Goal: Transaction & Acquisition: Purchase product/service

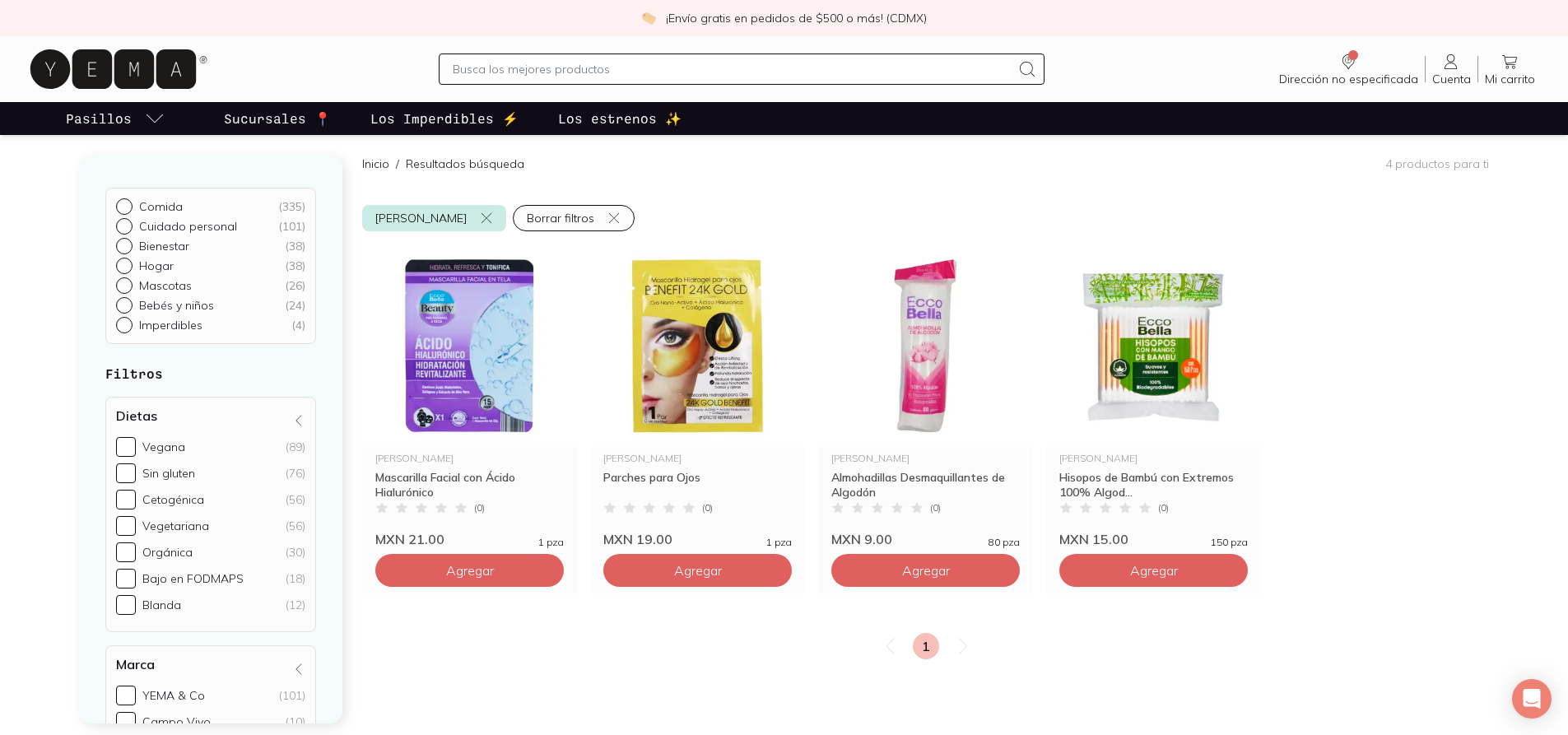
click at [125, 224] on input "Cuidado personal ( 101 )" at bounding box center [122, 224] width 13 height 13
radio input "true"
click at [210, 225] on p "Cuidado personal" at bounding box center [187, 225] width 98 height 15
click at [129, 225] on input "Cuidado personal ( 101 )" at bounding box center [122, 224] width 13 height 13
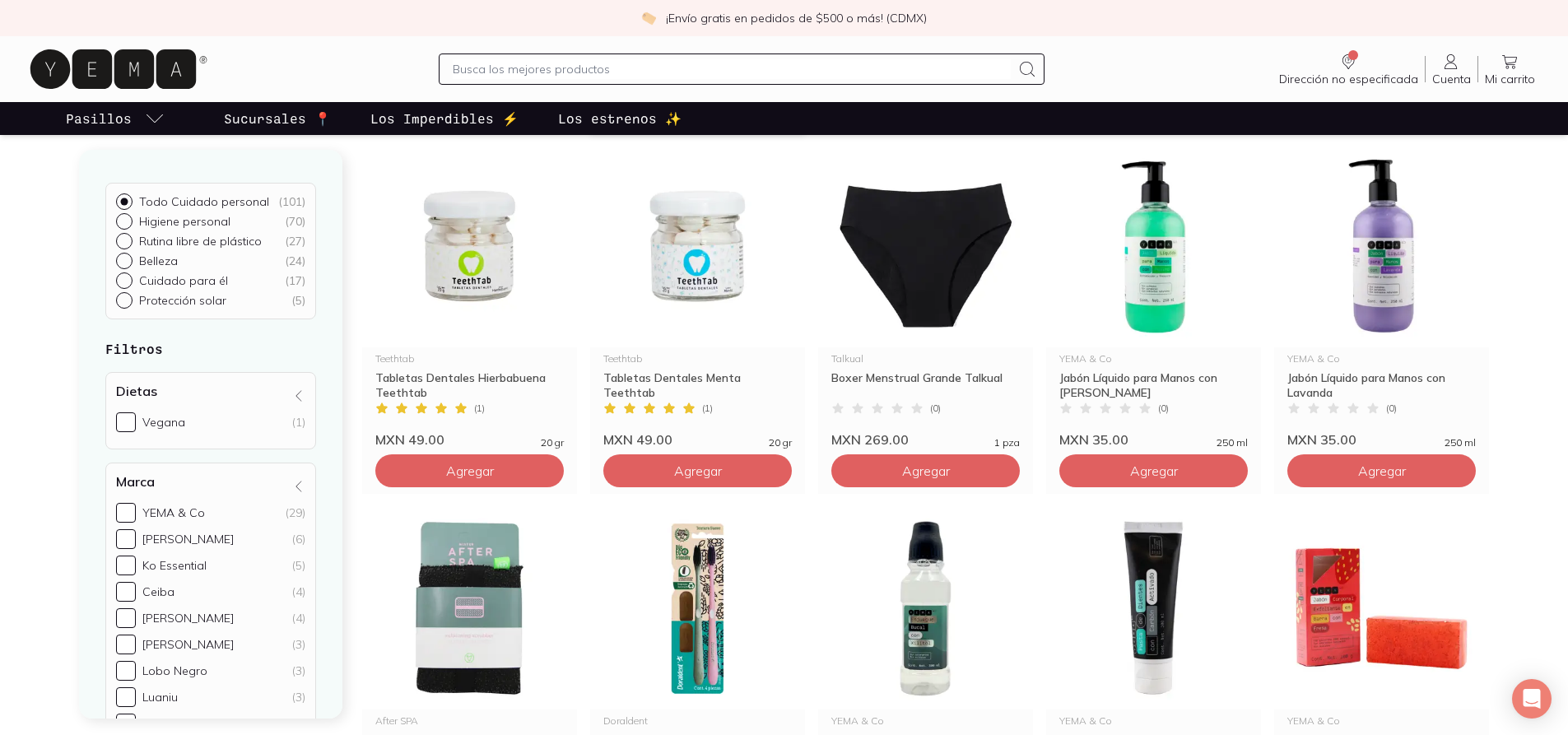
scroll to position [823, 0]
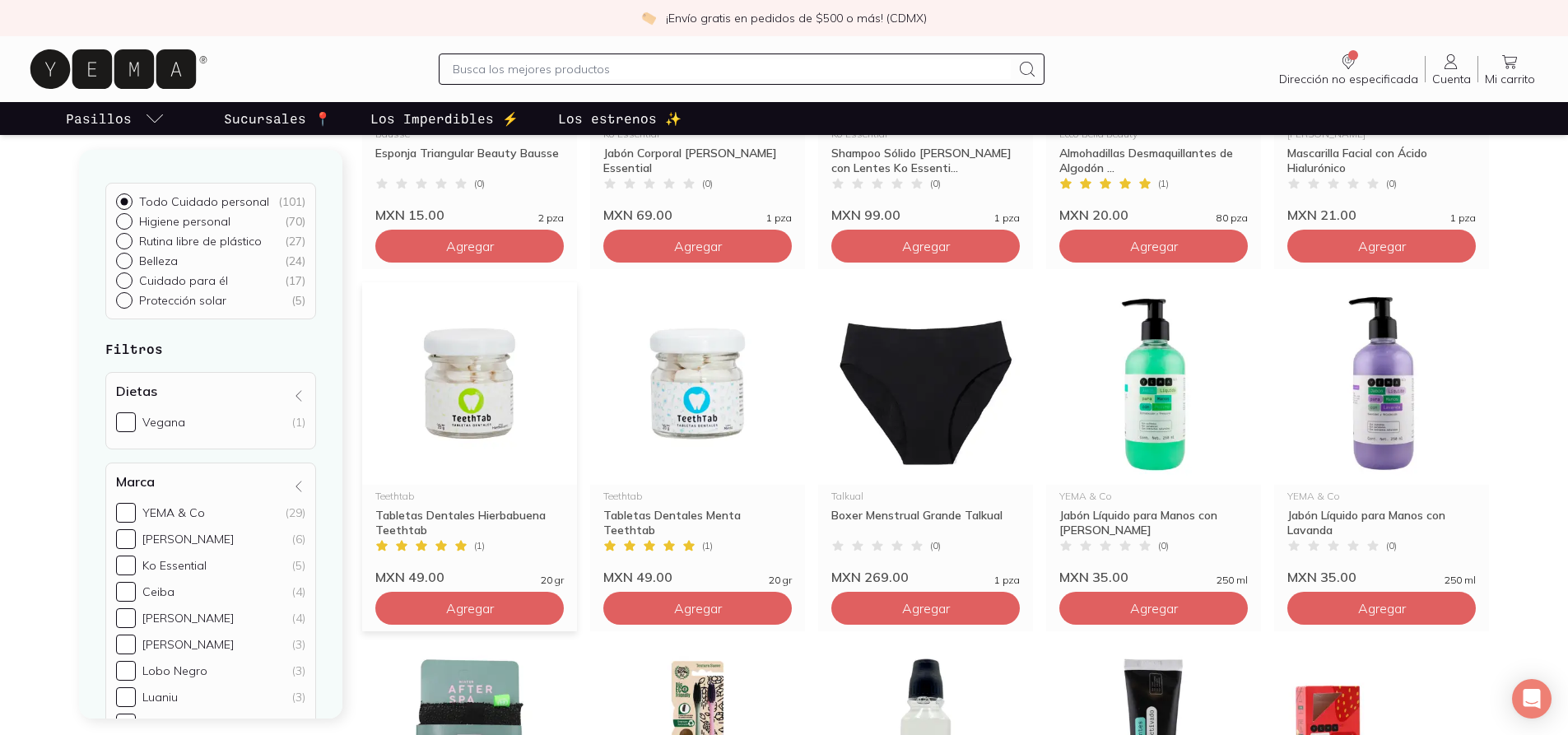
click at [470, 413] on img at bounding box center [470, 384] width 215 height 203
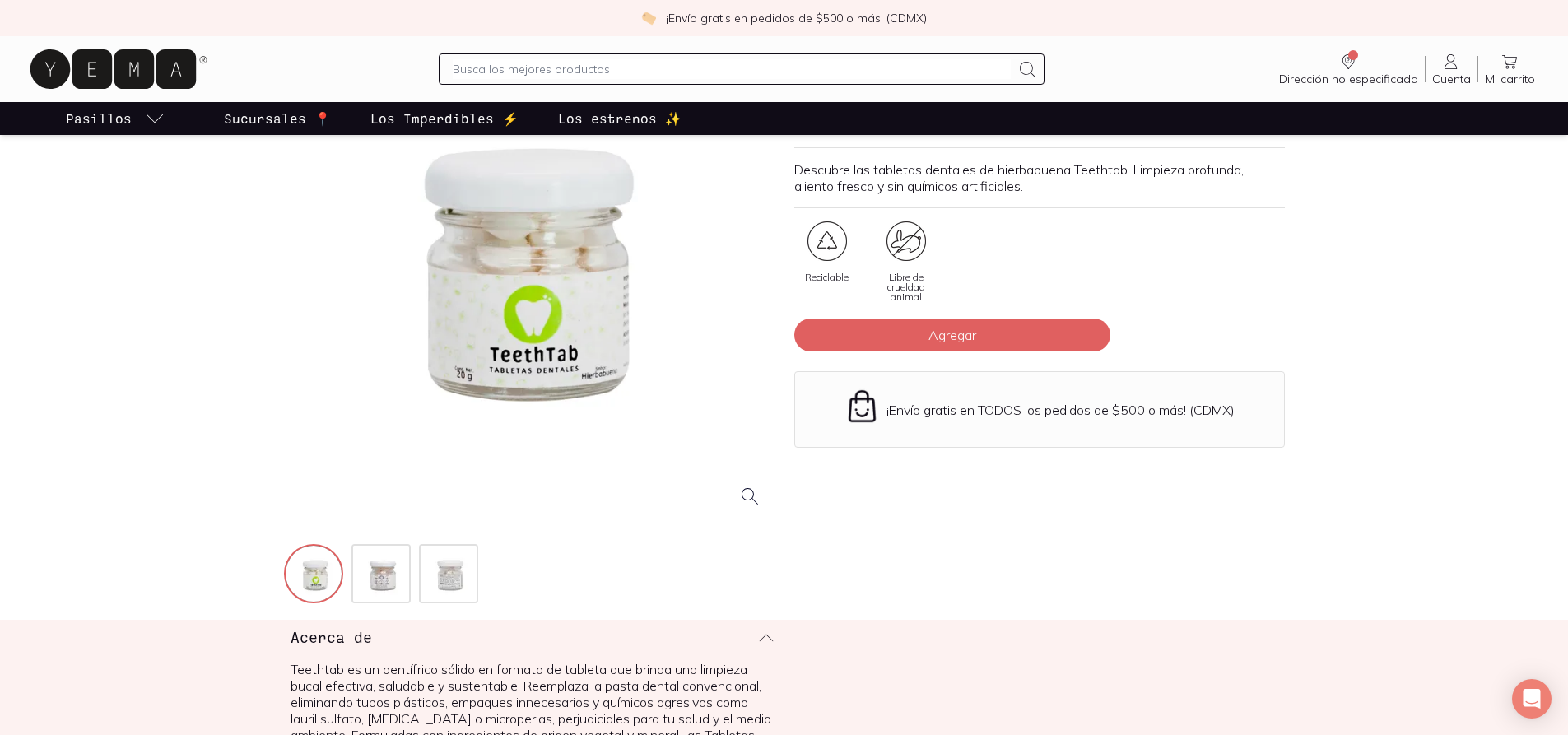
scroll to position [165, 0]
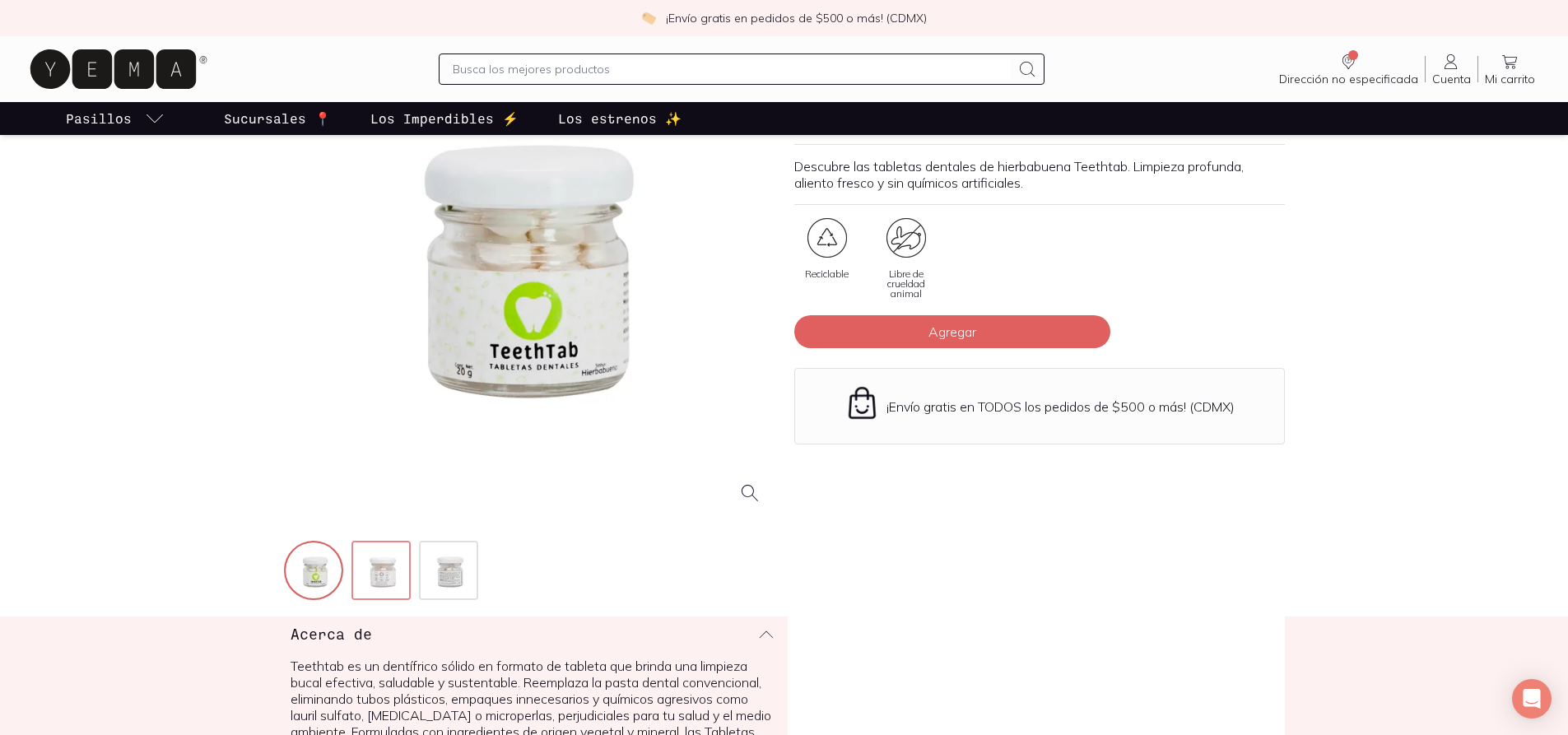
click at [388, 580] on img at bounding box center [382, 572] width 59 height 59
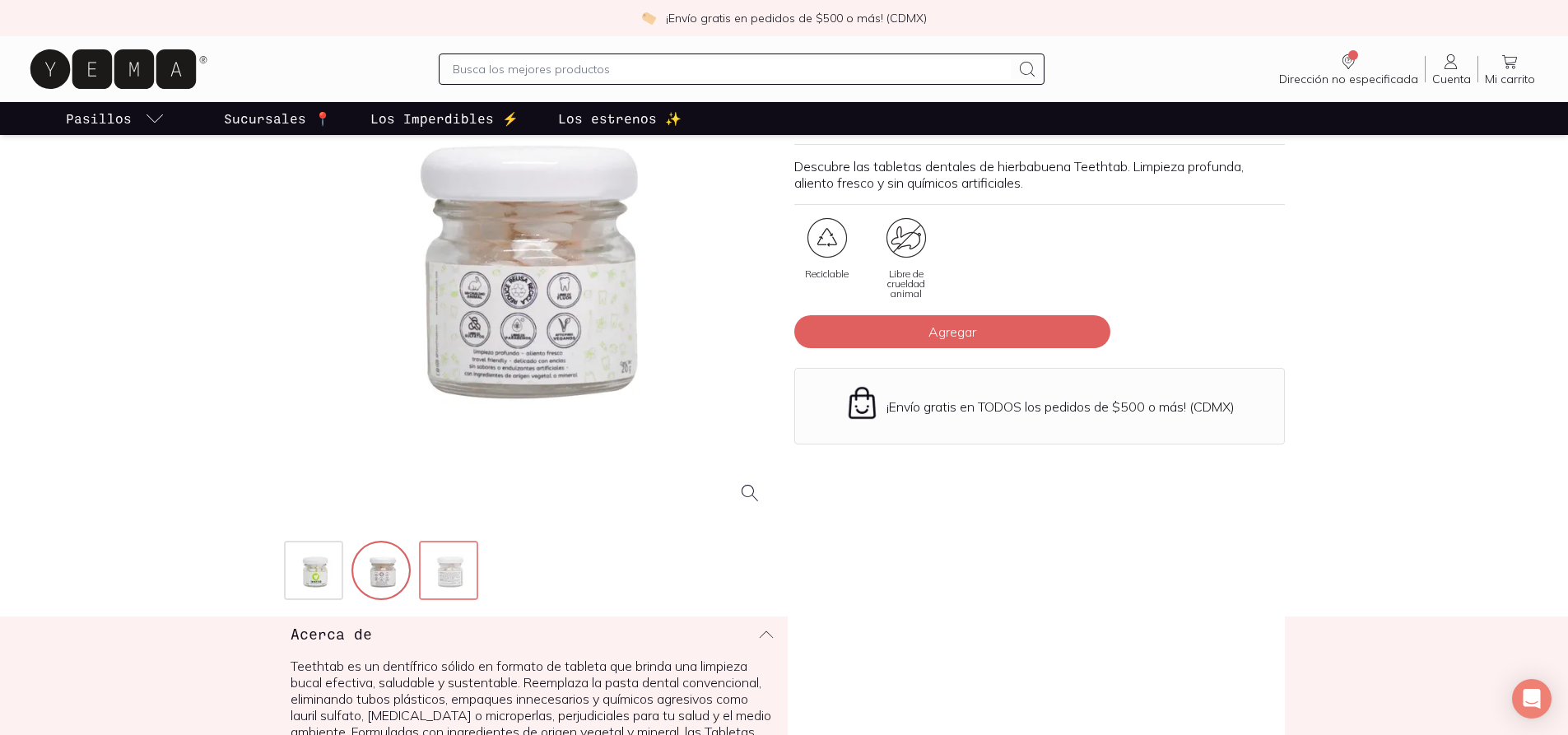
click at [434, 571] on img at bounding box center [450, 572] width 59 height 59
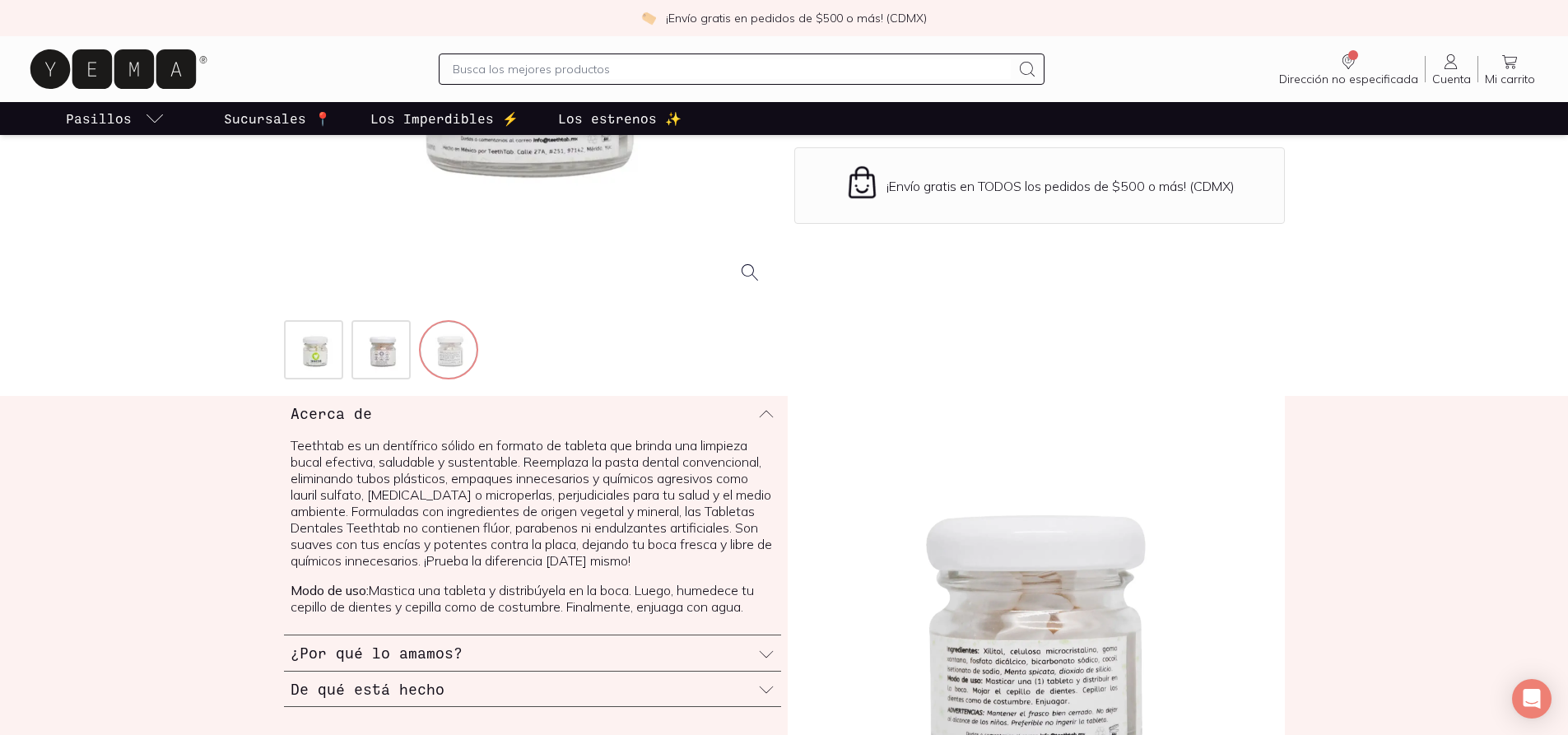
scroll to position [576, 0]
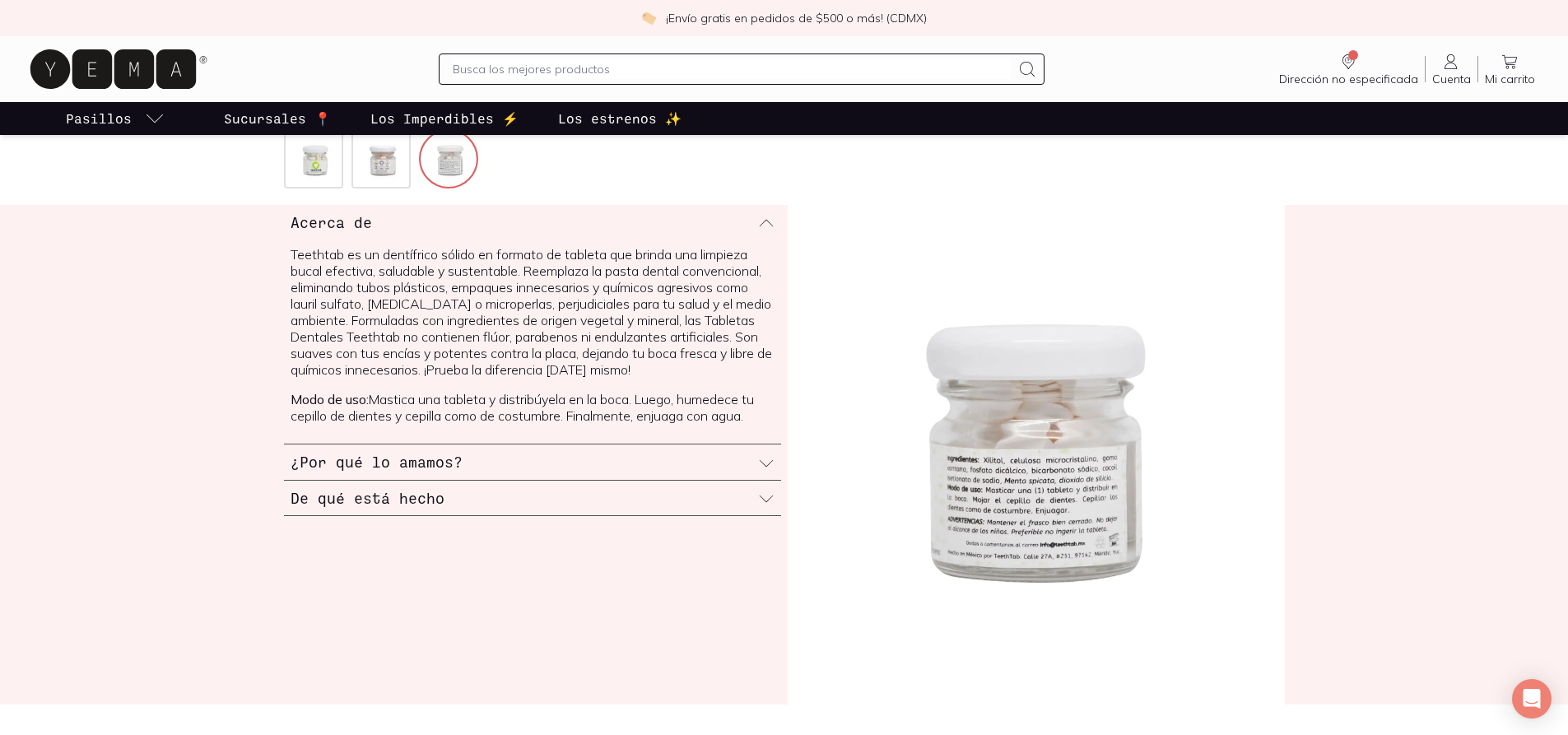
click at [766, 501] on icon at bounding box center [766, 498] width 16 height 16
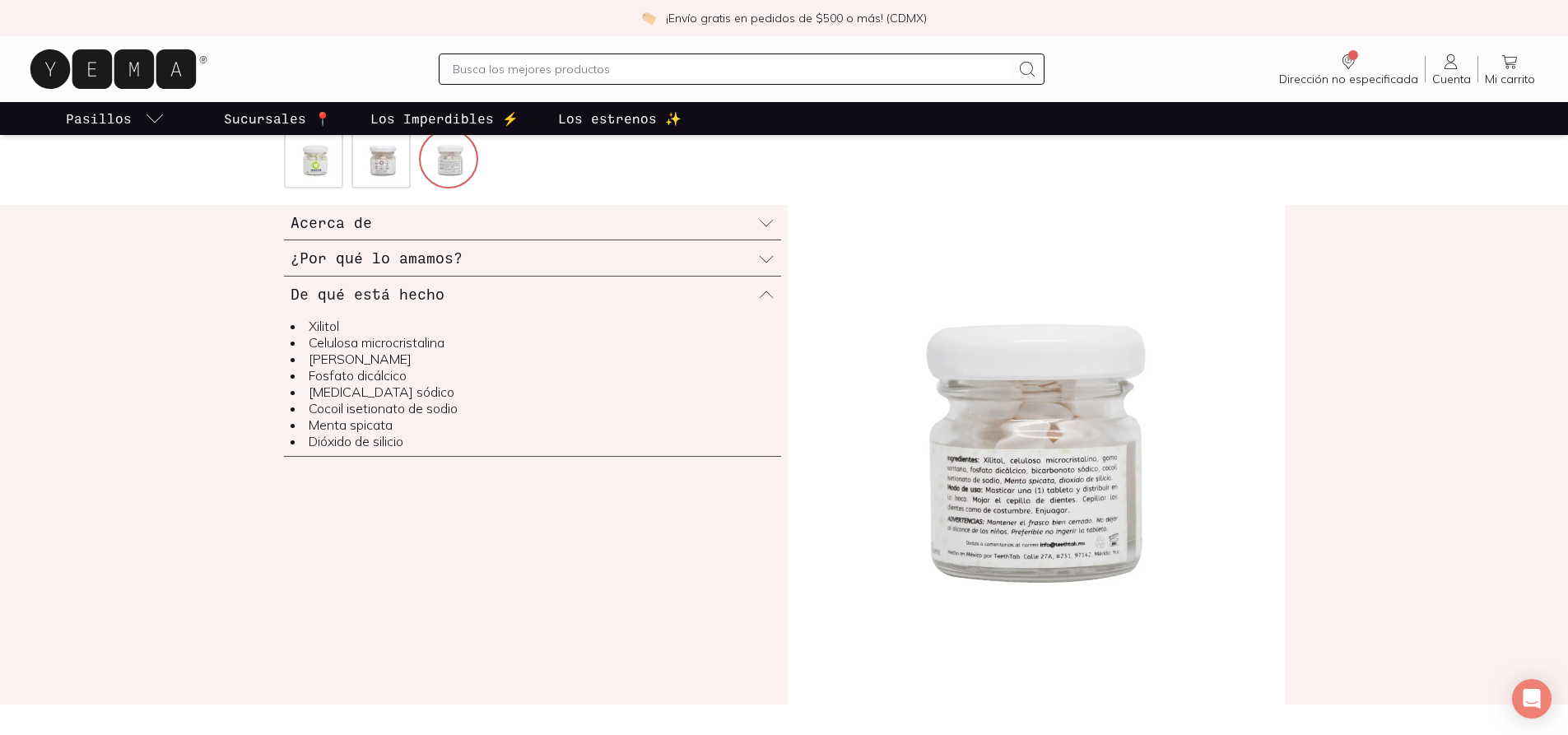
click at [773, 255] on icon at bounding box center [766, 259] width 16 height 16
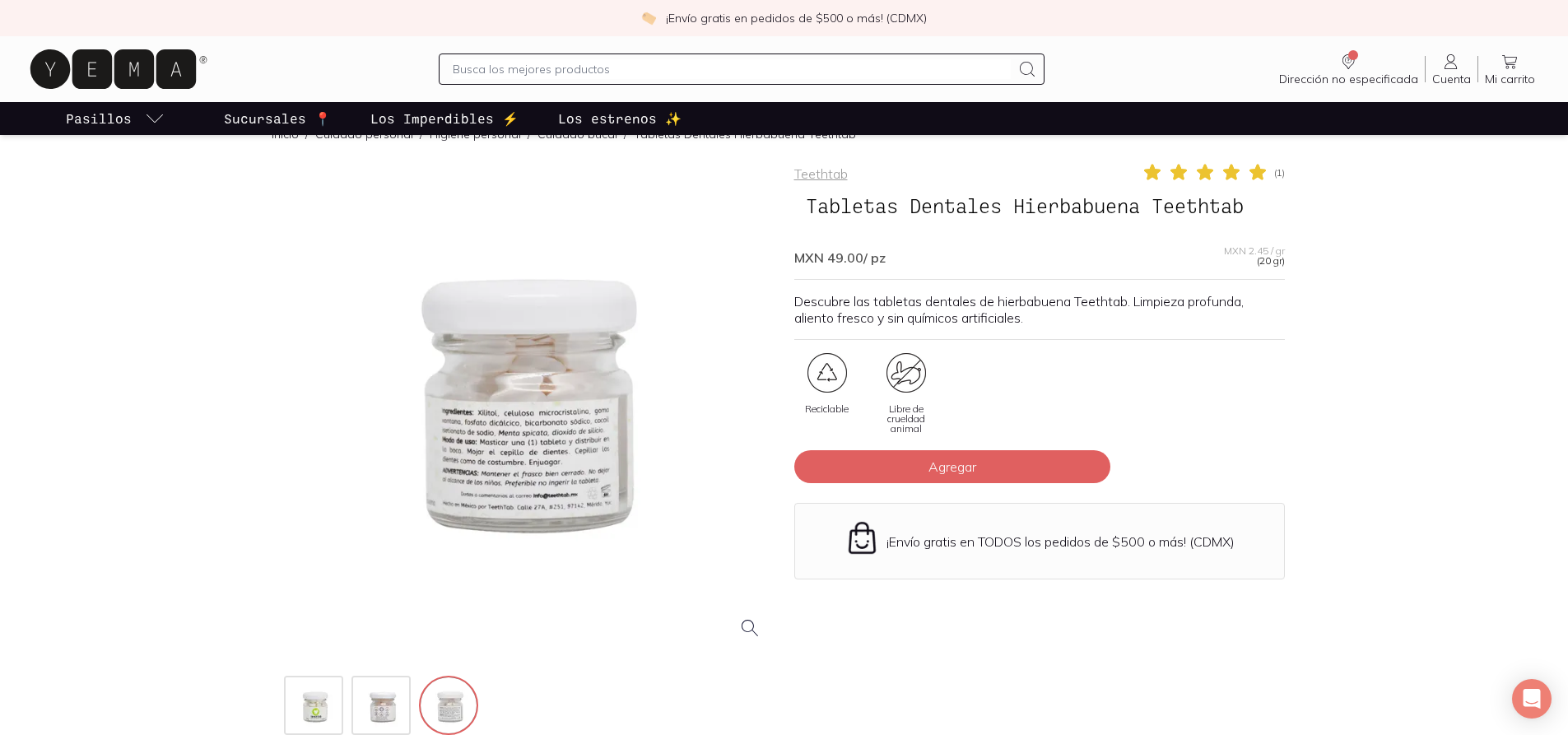
scroll to position [0, 0]
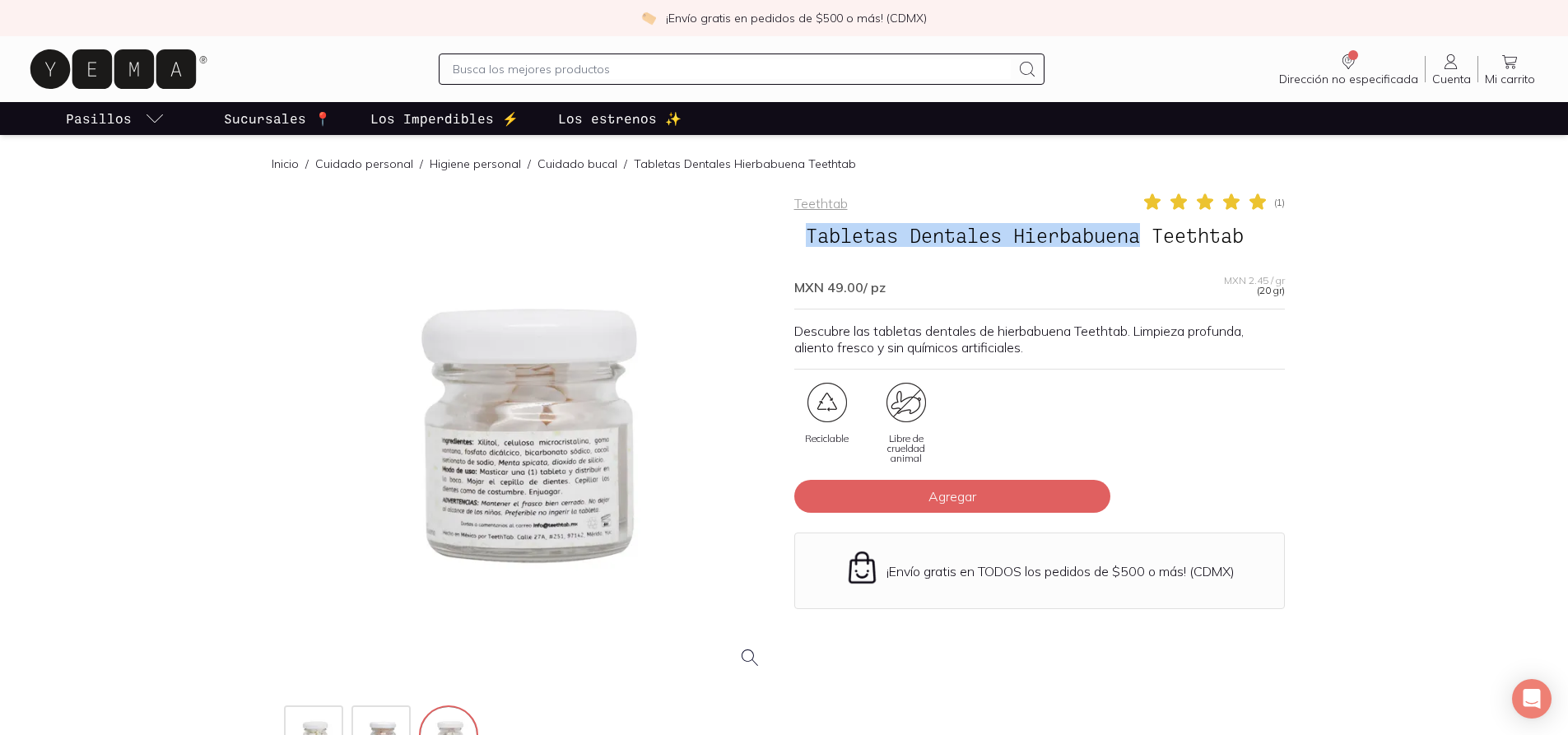
drag, startPoint x: 811, startPoint y: 232, endPoint x: 1134, endPoint y: 241, distance: 323.1
click at [1142, 240] on span "Tabletas Dentales Hierbabuena Teethtab" at bounding box center [1025, 235] width 461 height 31
copy span "Tabletas Dentales Hierbabuen"
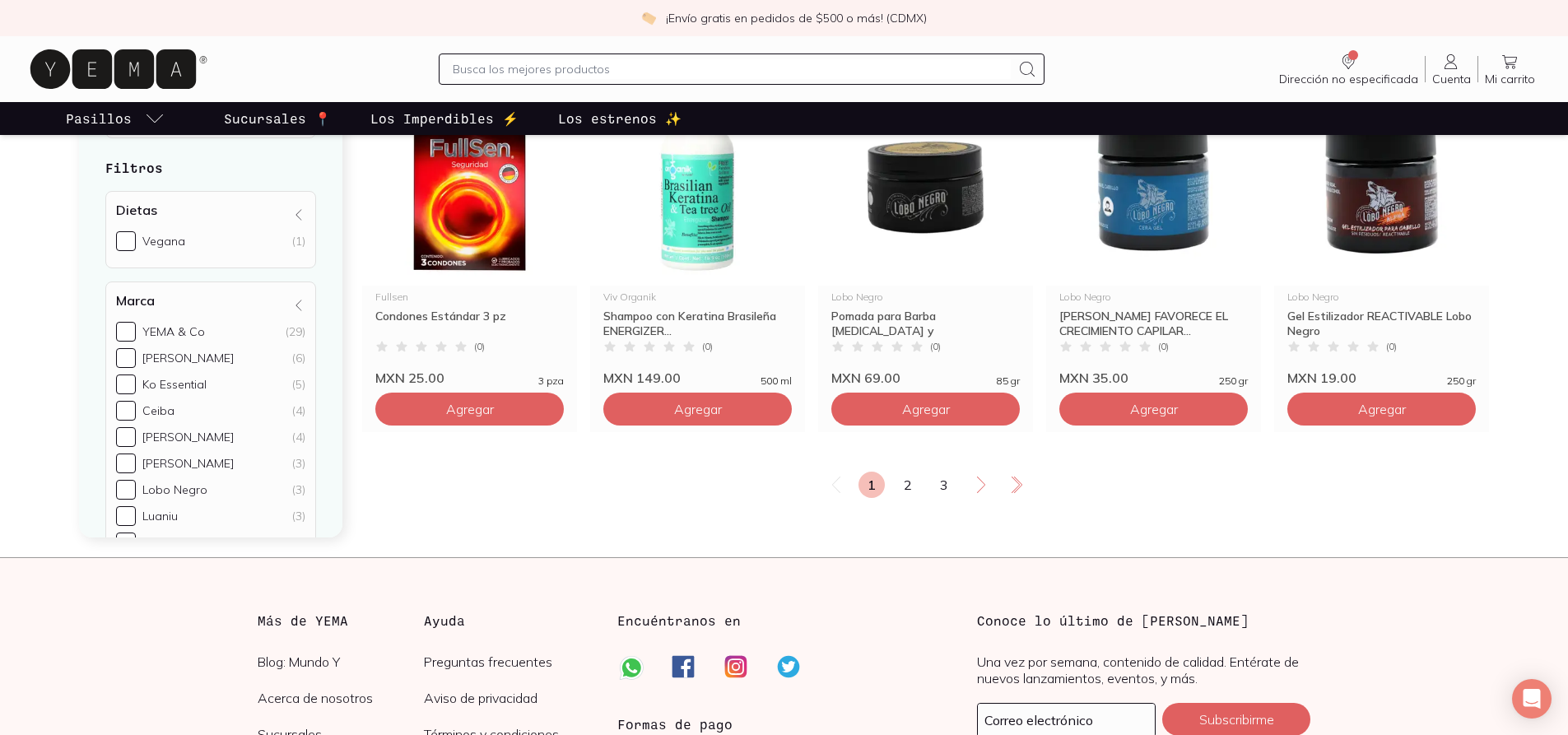
scroll to position [2879, 0]
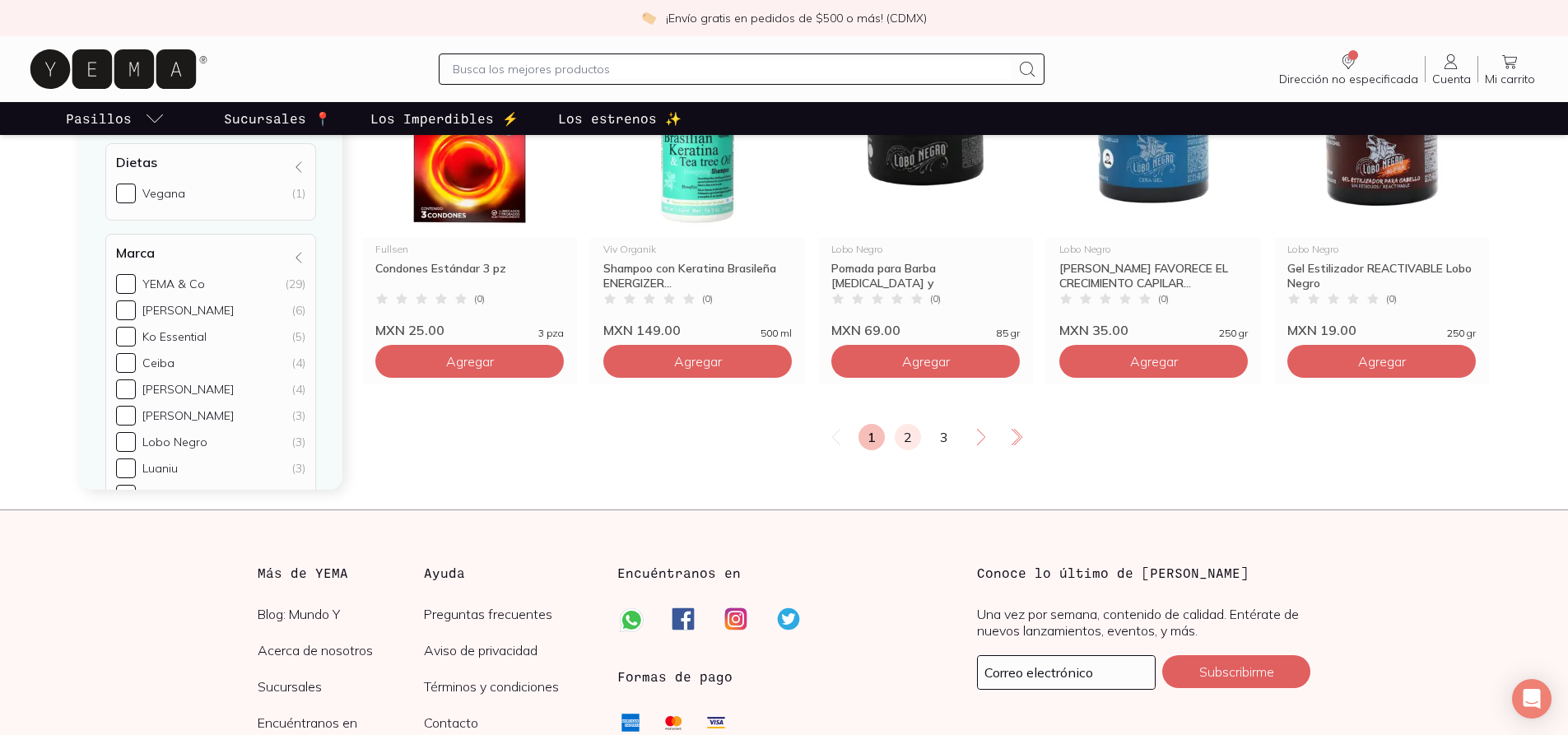
click at [906, 441] on link "2" at bounding box center [908, 437] width 26 height 26
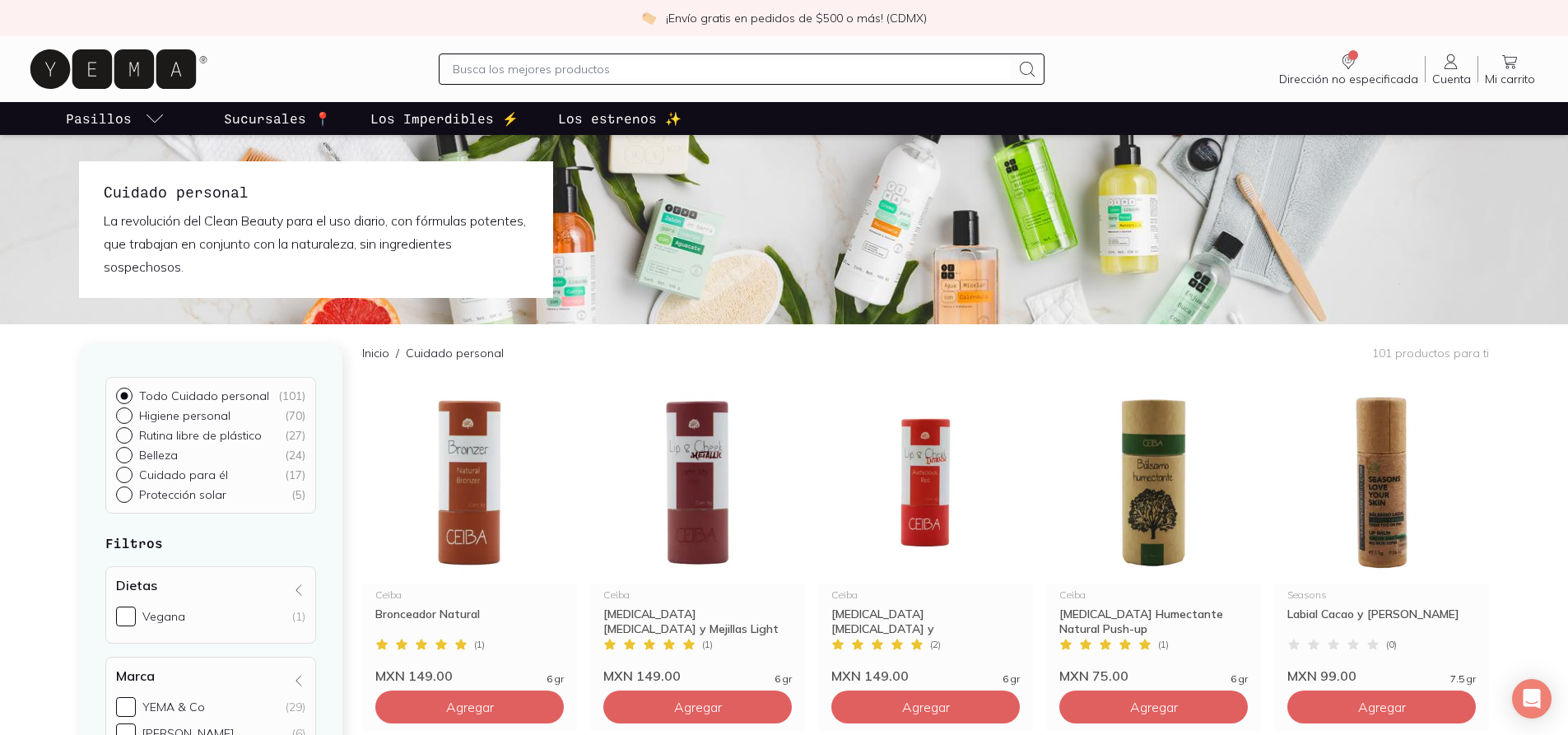
click at [127, 413] on input "Higiene personal ( 70 )" at bounding box center [122, 413] width 13 height 13
radio input "true"
click at [121, 393] on input "Todo Cuidado personal ( 101 )" at bounding box center [122, 394] width 13 height 13
click at [123, 416] on input "Higiene personal ( 70 )" at bounding box center [122, 413] width 13 height 13
radio input "false"
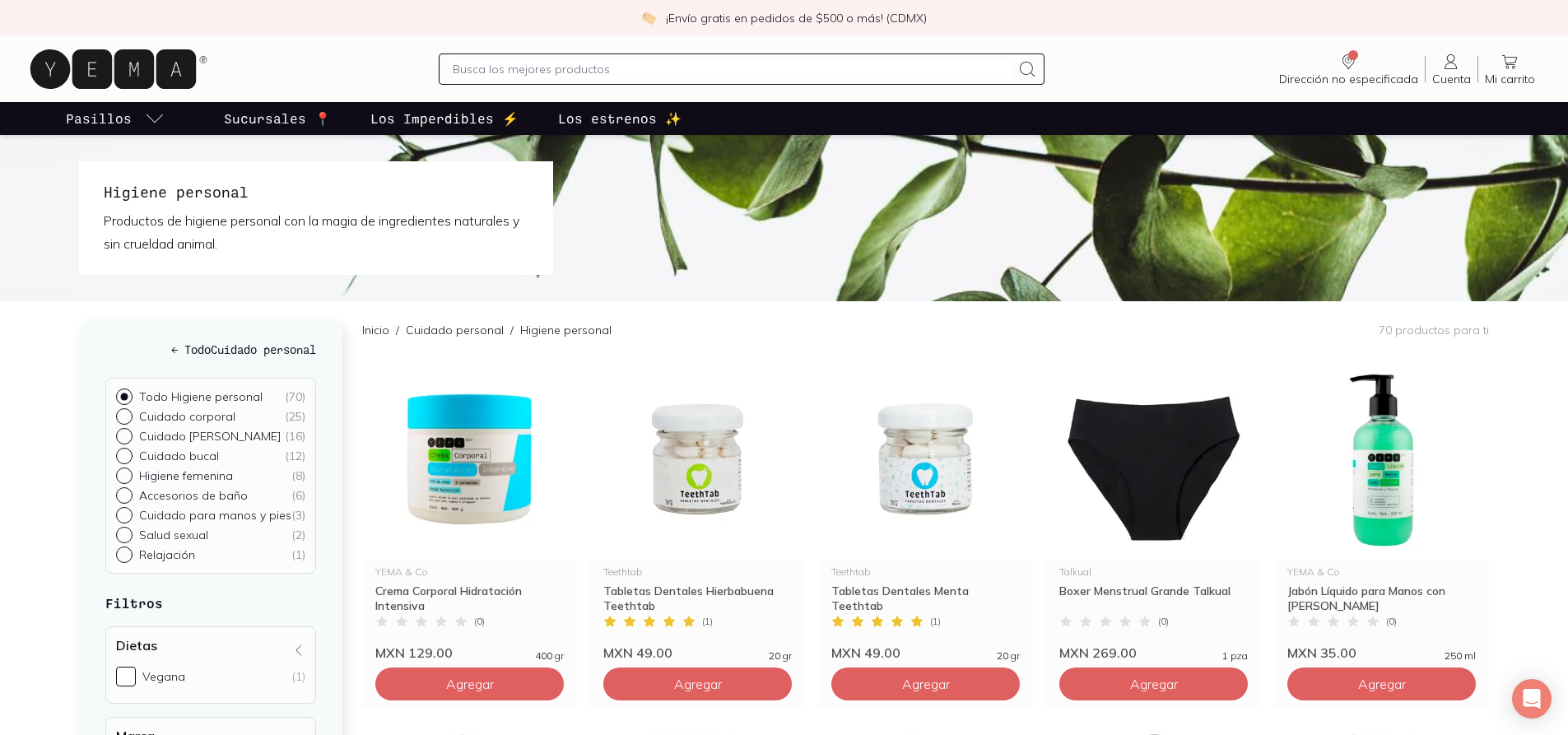
click at [125, 417] on input "Cuidado corporal ( 25 )" at bounding box center [122, 414] width 13 height 13
radio input "true"
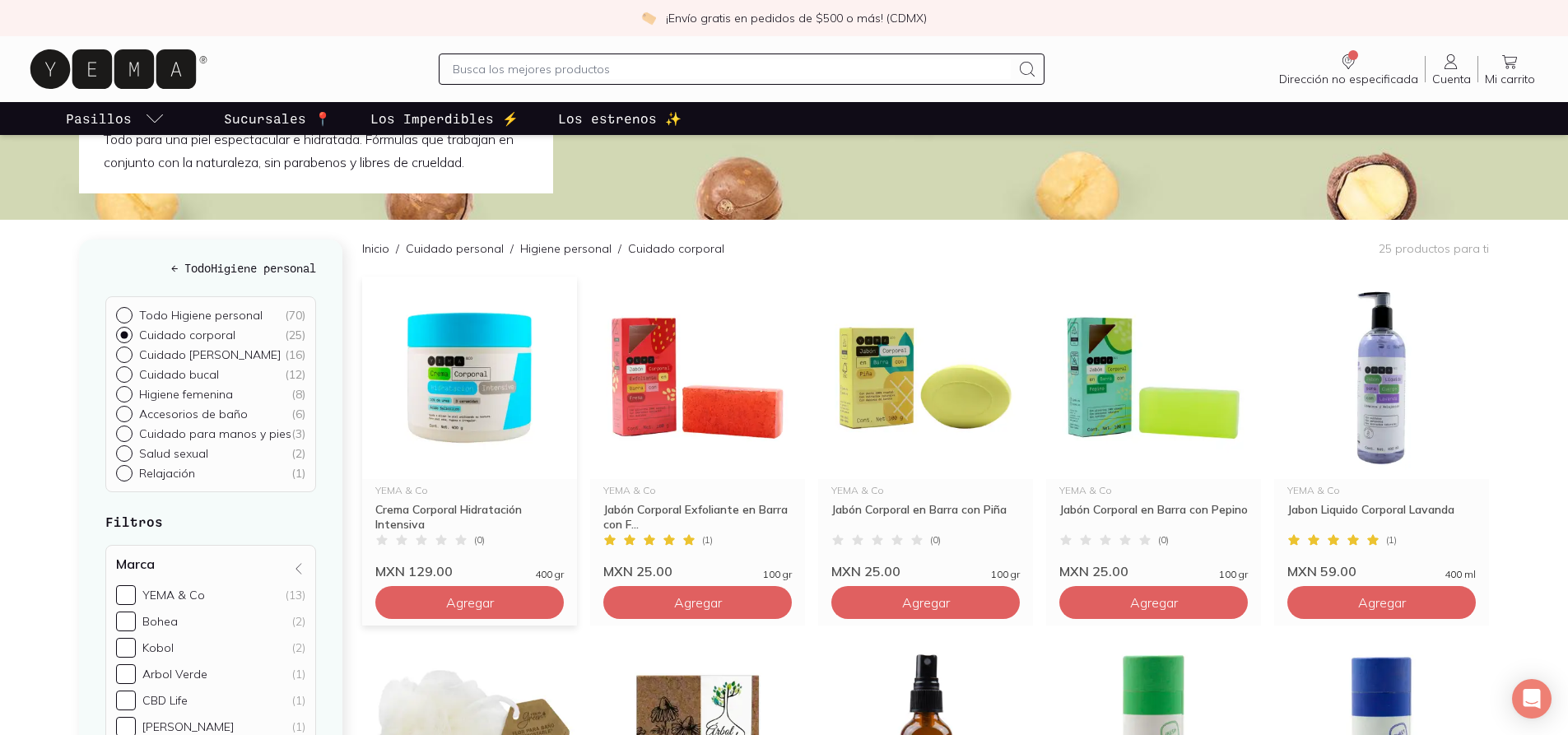
scroll to position [82, 0]
click at [651, 413] on img at bounding box center [698, 377] width 215 height 203
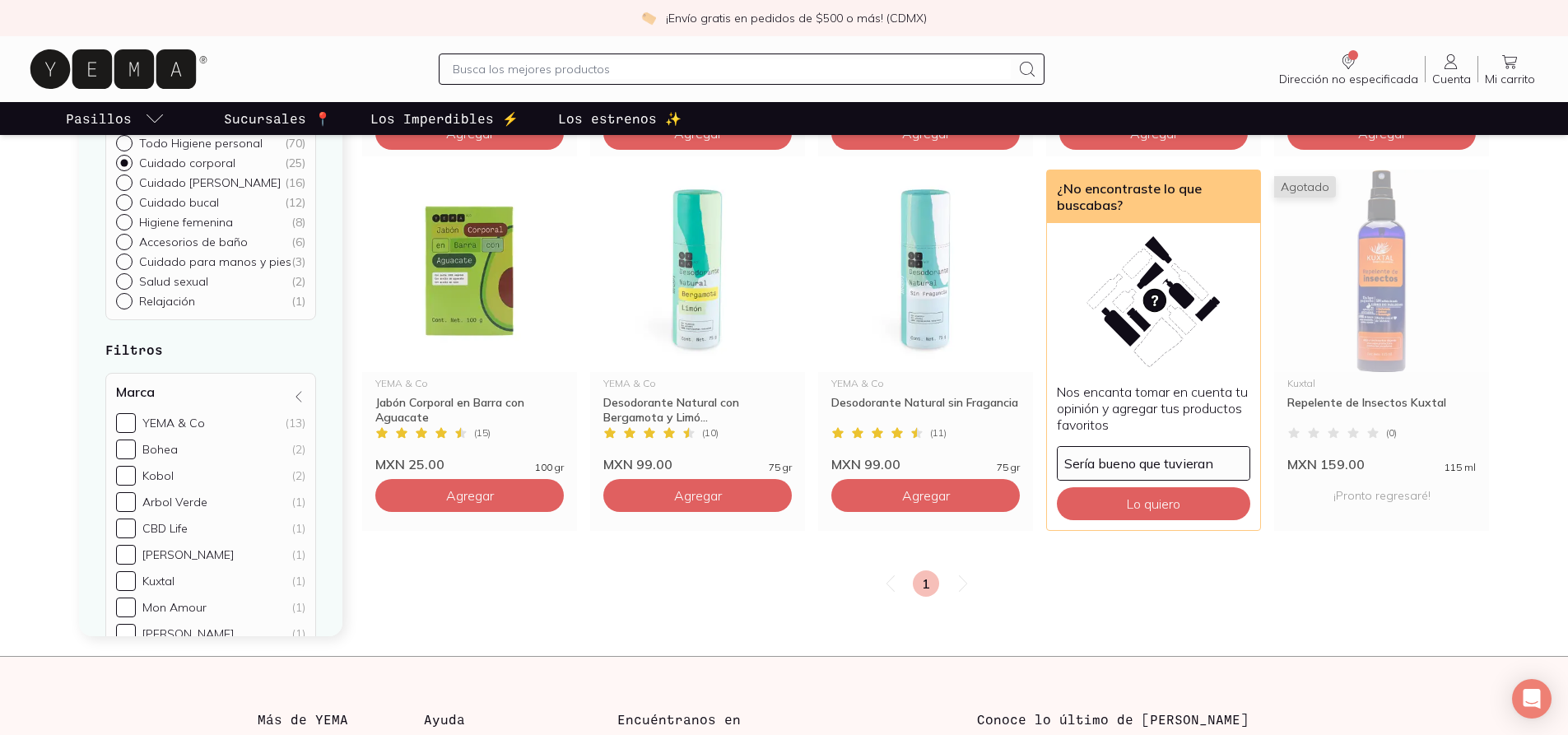
scroll to position [1645, 0]
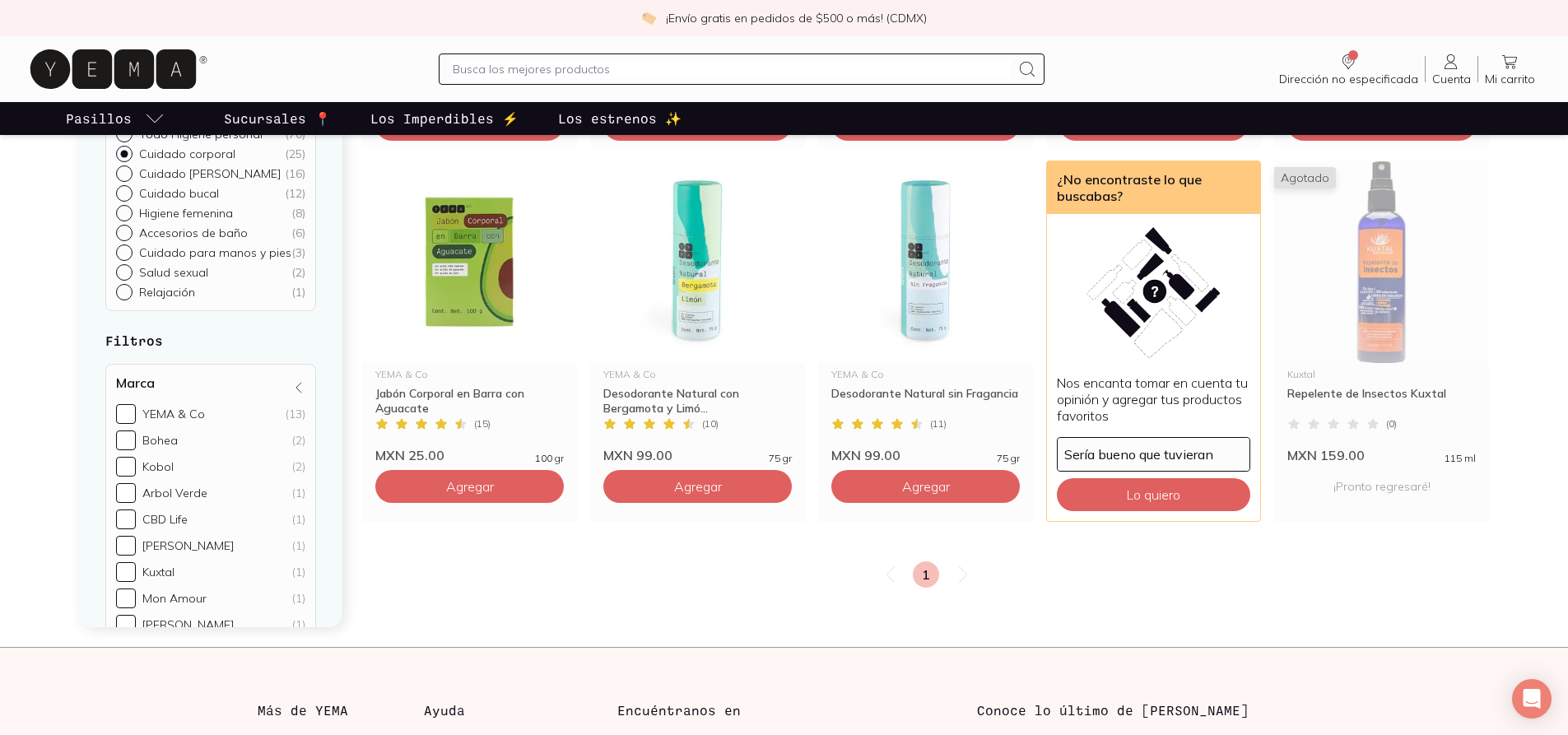
click at [957, 577] on icon at bounding box center [963, 574] width 20 height 20
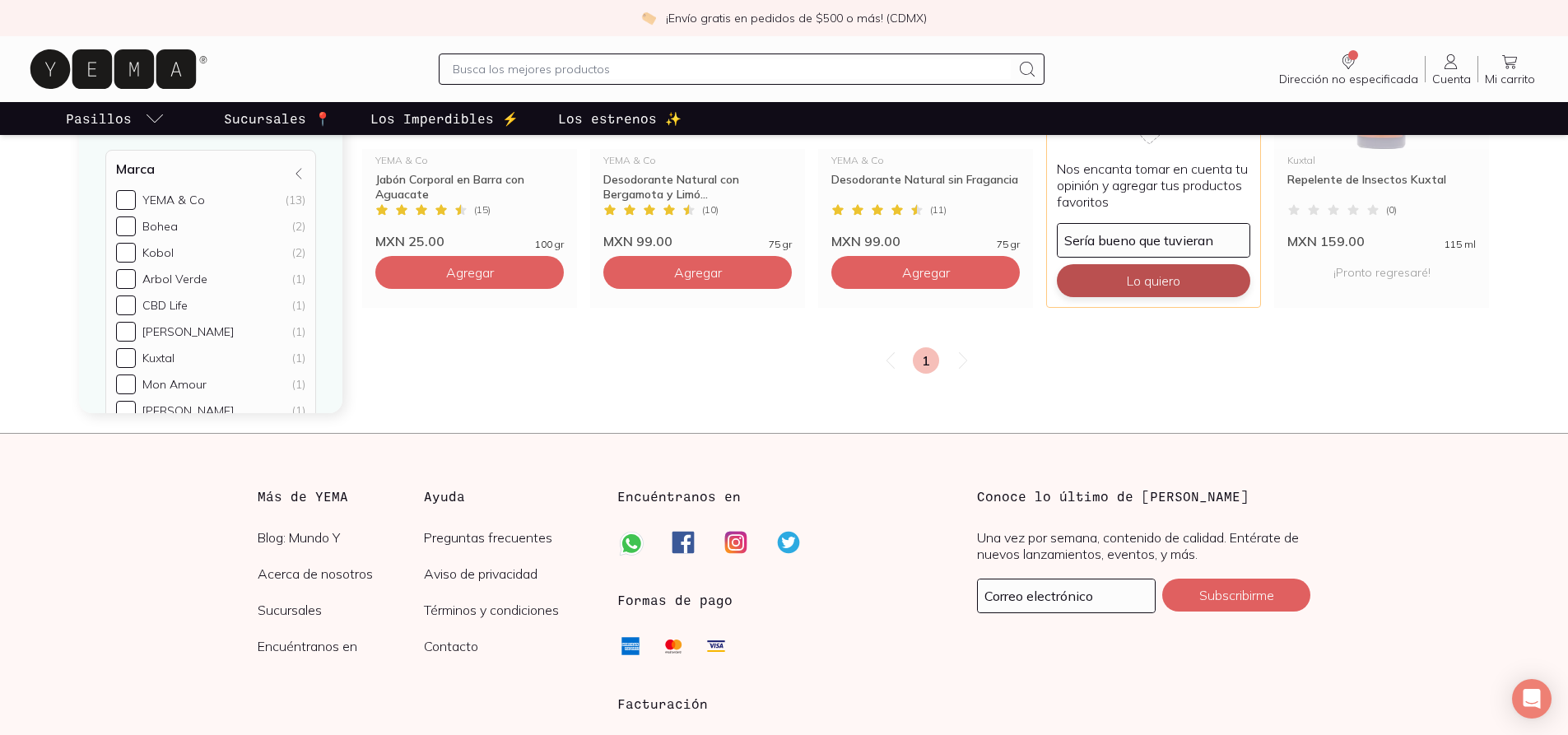
scroll to position [1522, 0]
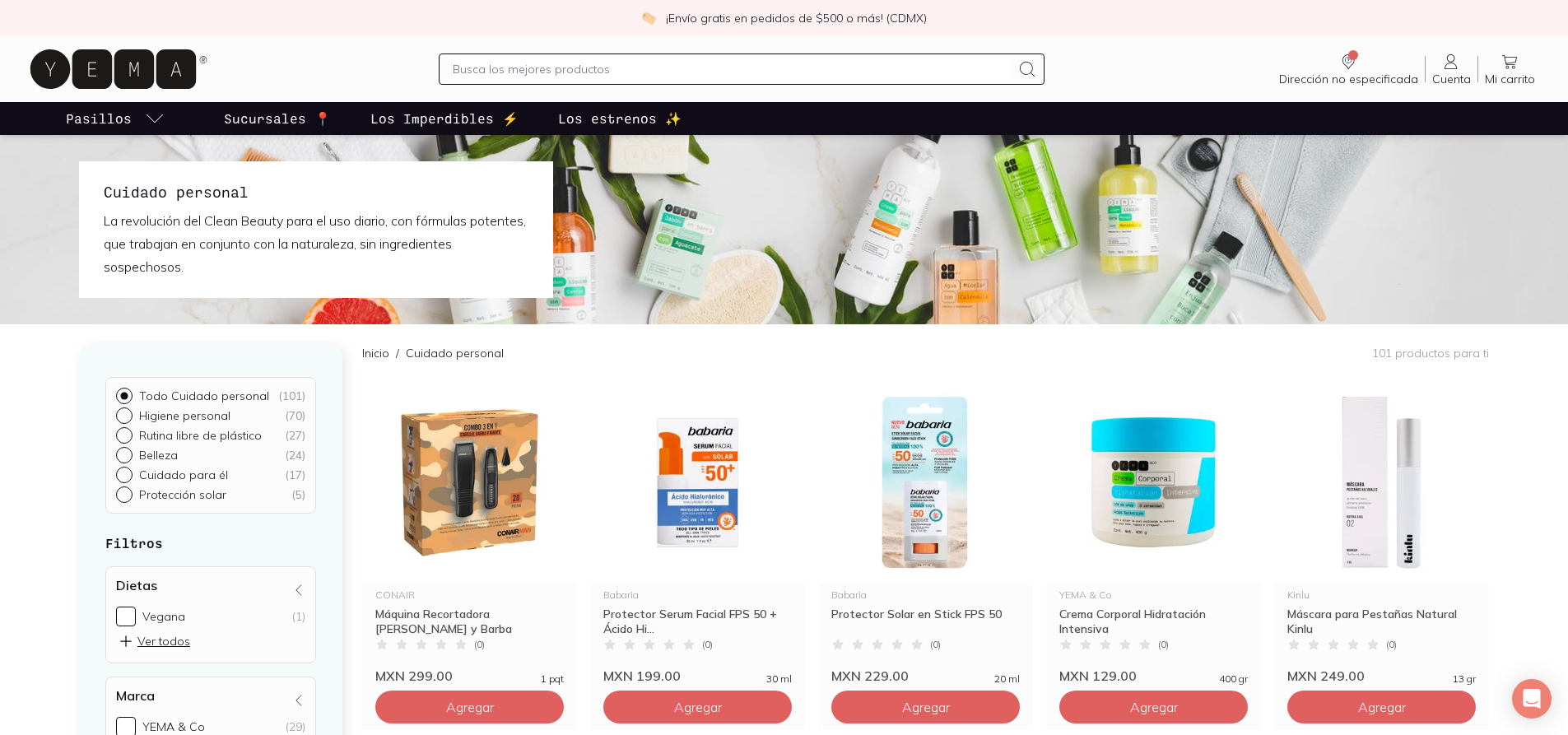
scroll to position [2879, 0]
